Goal: Navigation & Orientation: Go to known website

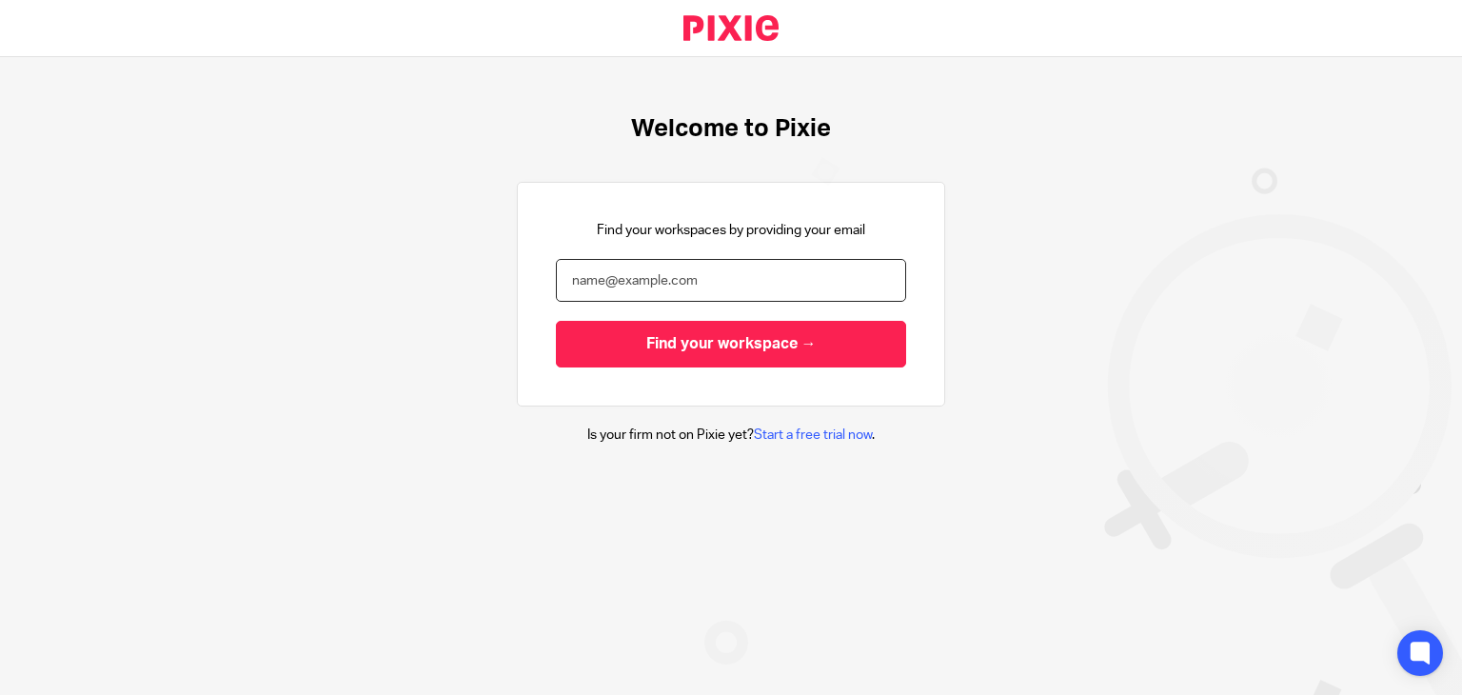
click at [646, 290] on input "email" at bounding box center [731, 280] width 350 height 43
paste input "Sasi@jumpaccounting.co.uk"
click at [615, 278] on input "Sasi@jumpaccounting.co.uk" at bounding box center [731, 280] width 350 height 43
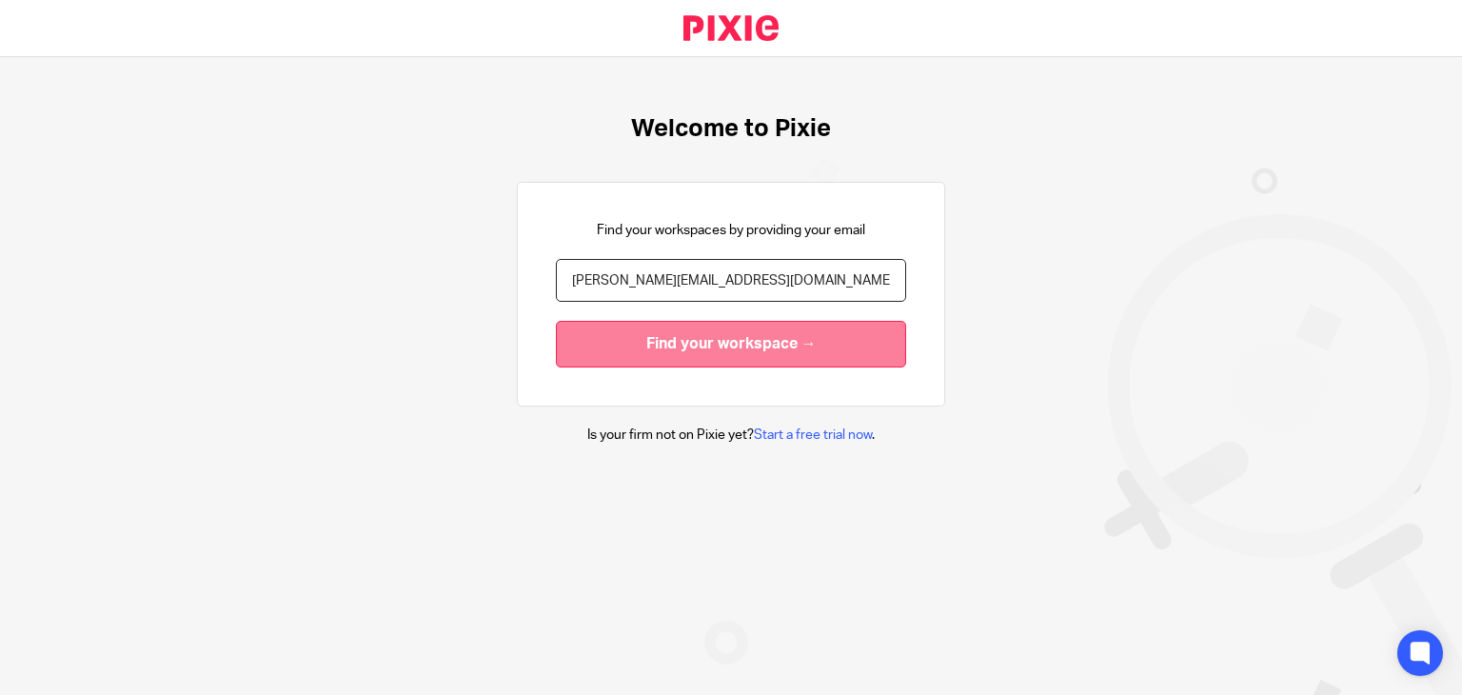
type input "Sasi@riseaccounting.co.uk"
click at [737, 340] on input "Find your workspace →" at bounding box center [731, 344] width 350 height 47
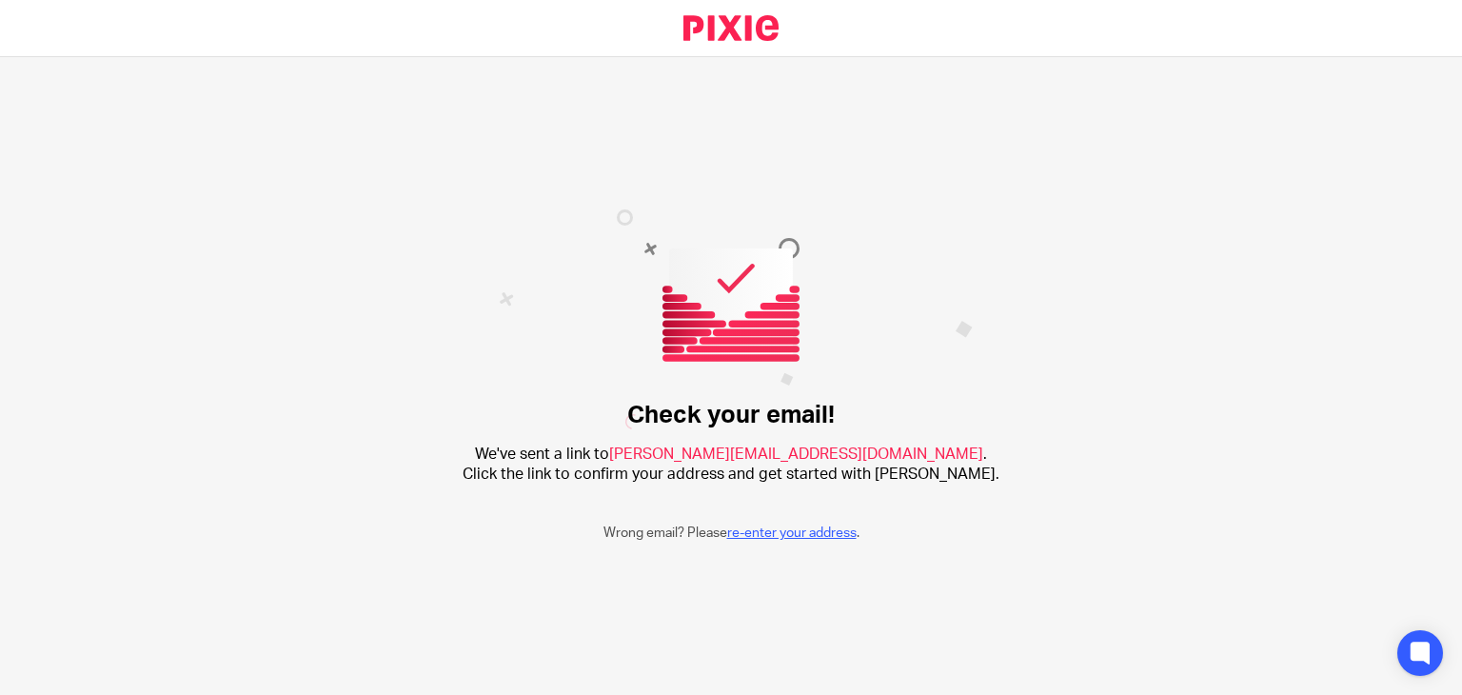
click at [754, 529] on link "re-enter your address" at bounding box center [791, 532] width 129 height 13
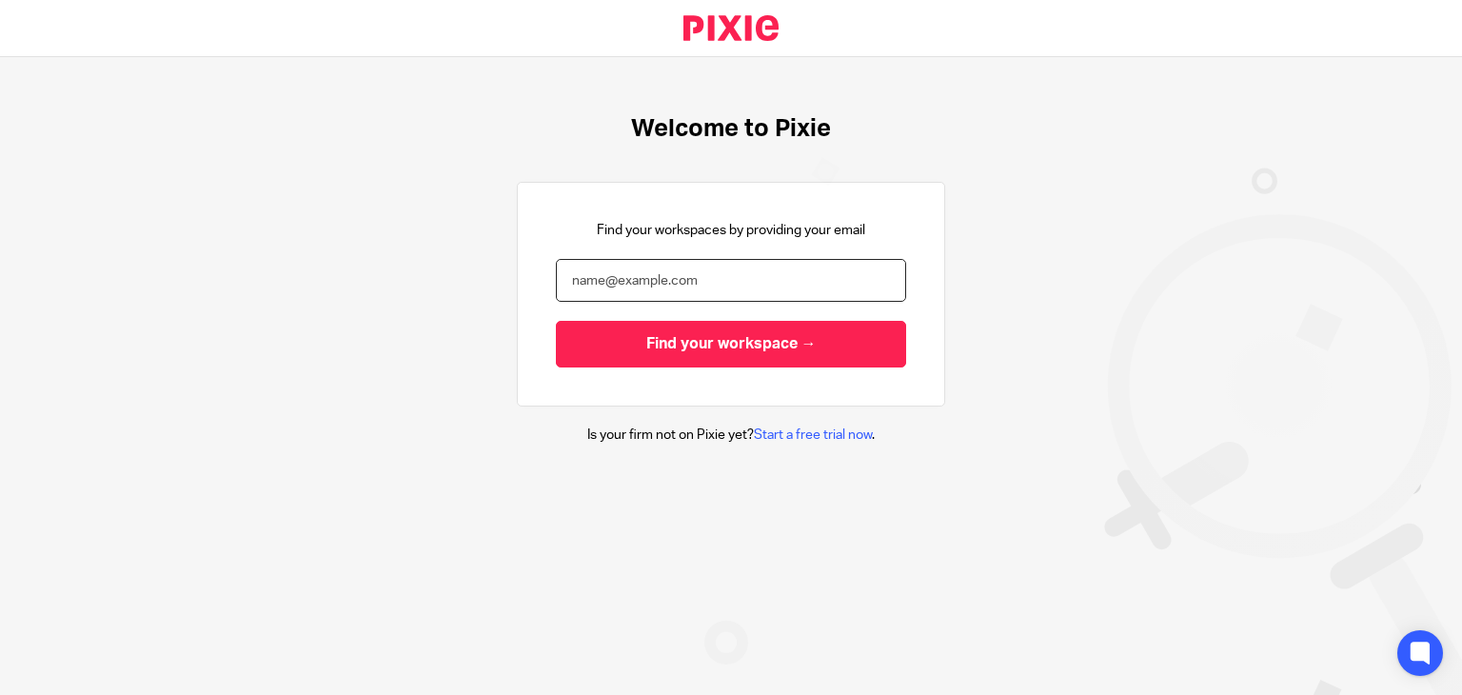
click at [611, 264] on input "email" at bounding box center [731, 280] width 350 height 43
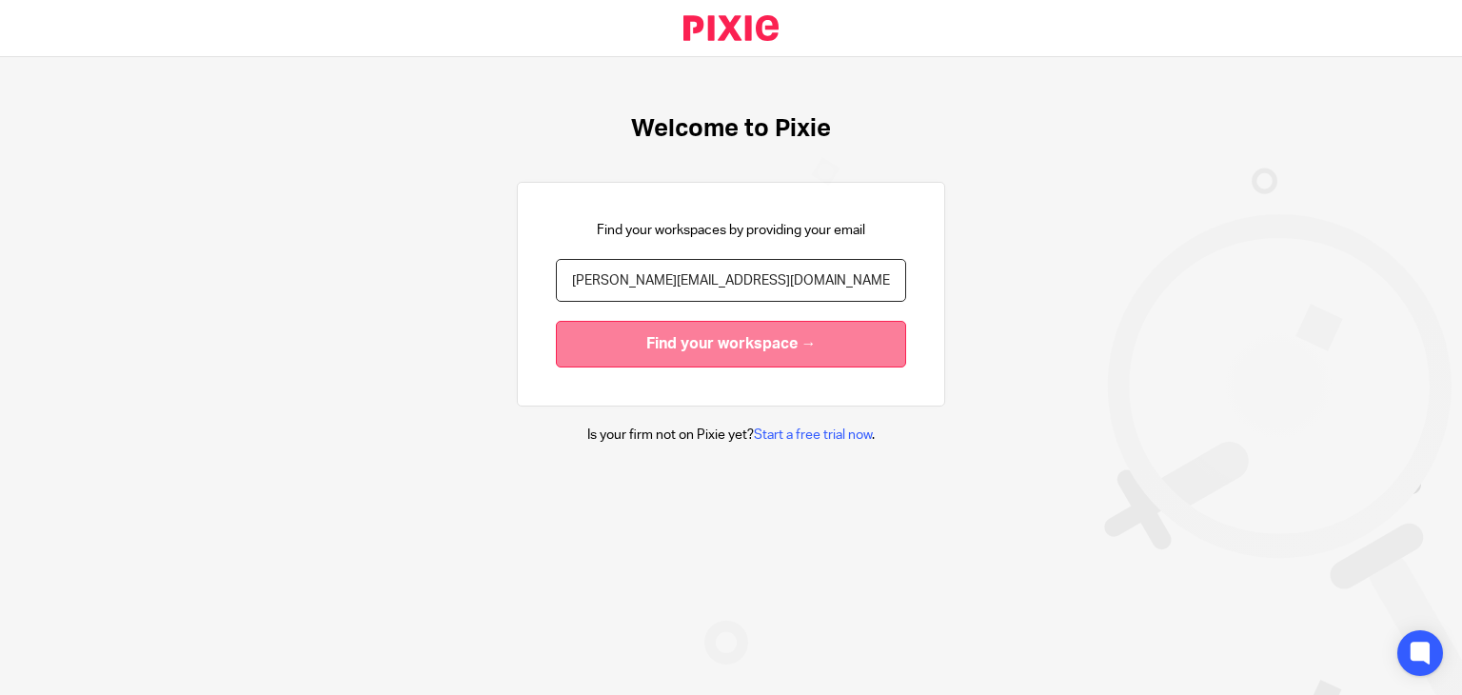
type input "sasi@jumpaccounting.co.uk"
click at [679, 344] on input "Find your workspace →" at bounding box center [731, 344] width 350 height 47
